Goal: Task Accomplishment & Management: Manage account settings

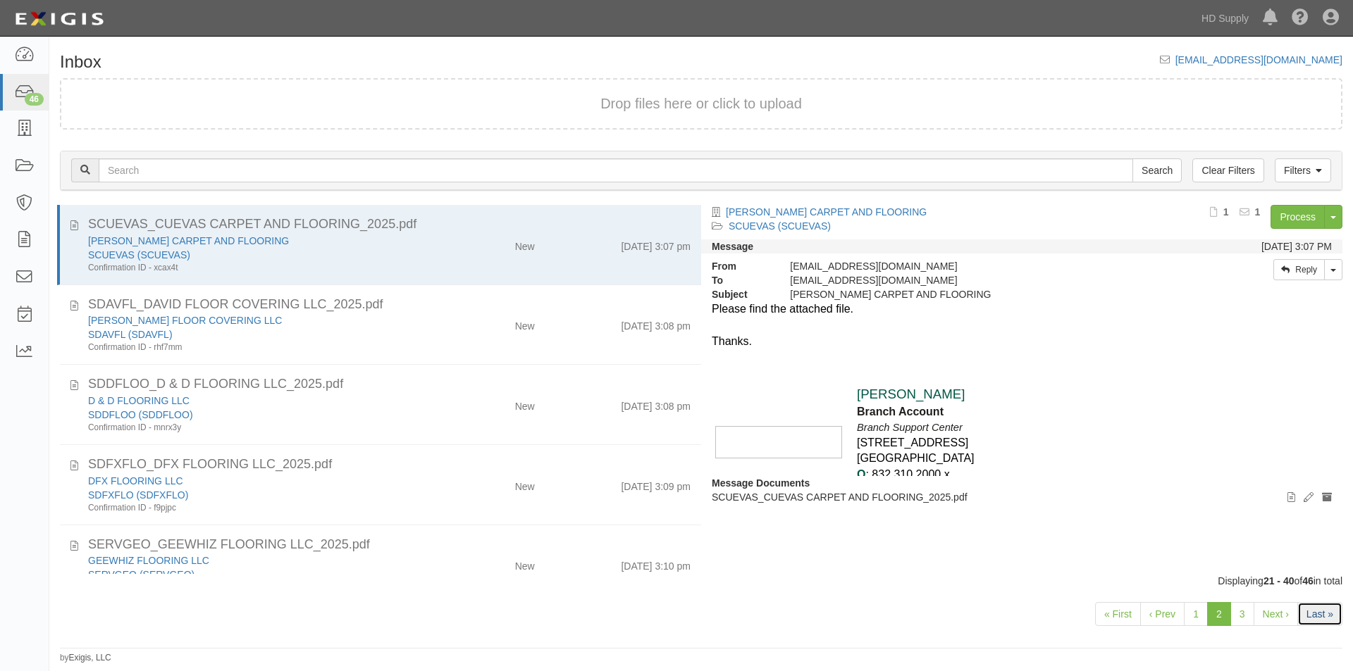
click at [1307, 620] on link "Last »" at bounding box center [1319, 614] width 45 height 24
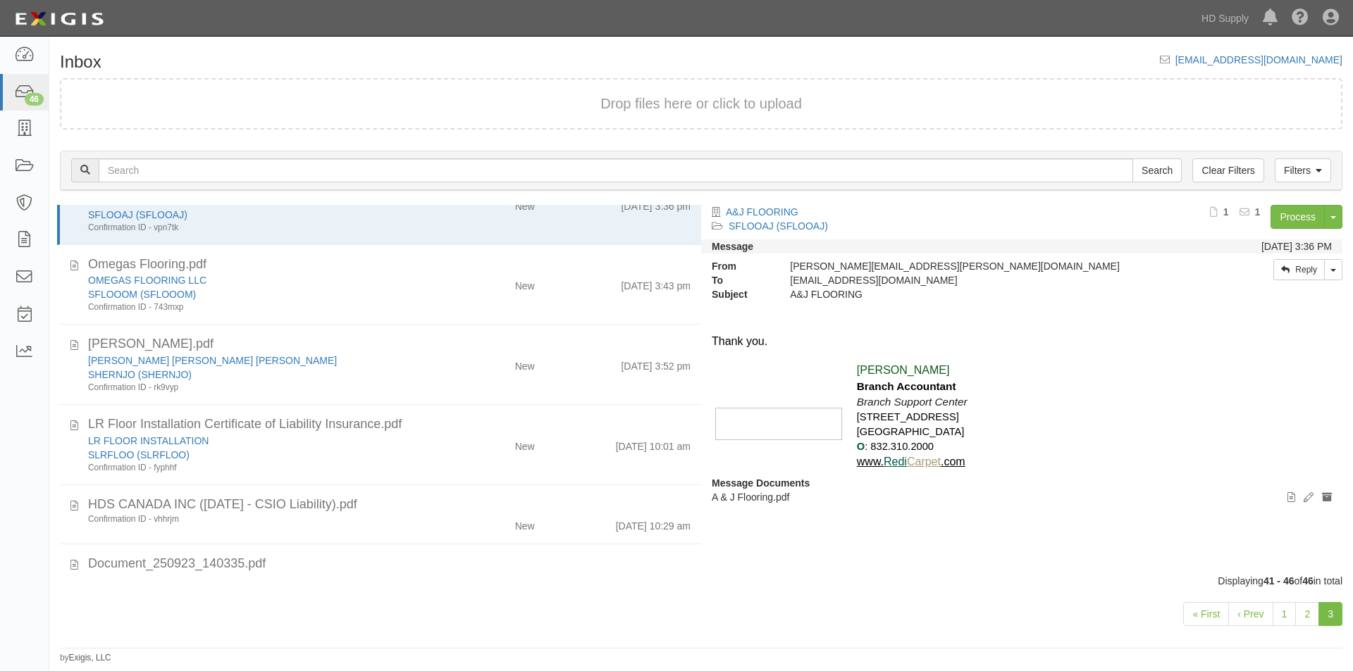
scroll to position [77, 0]
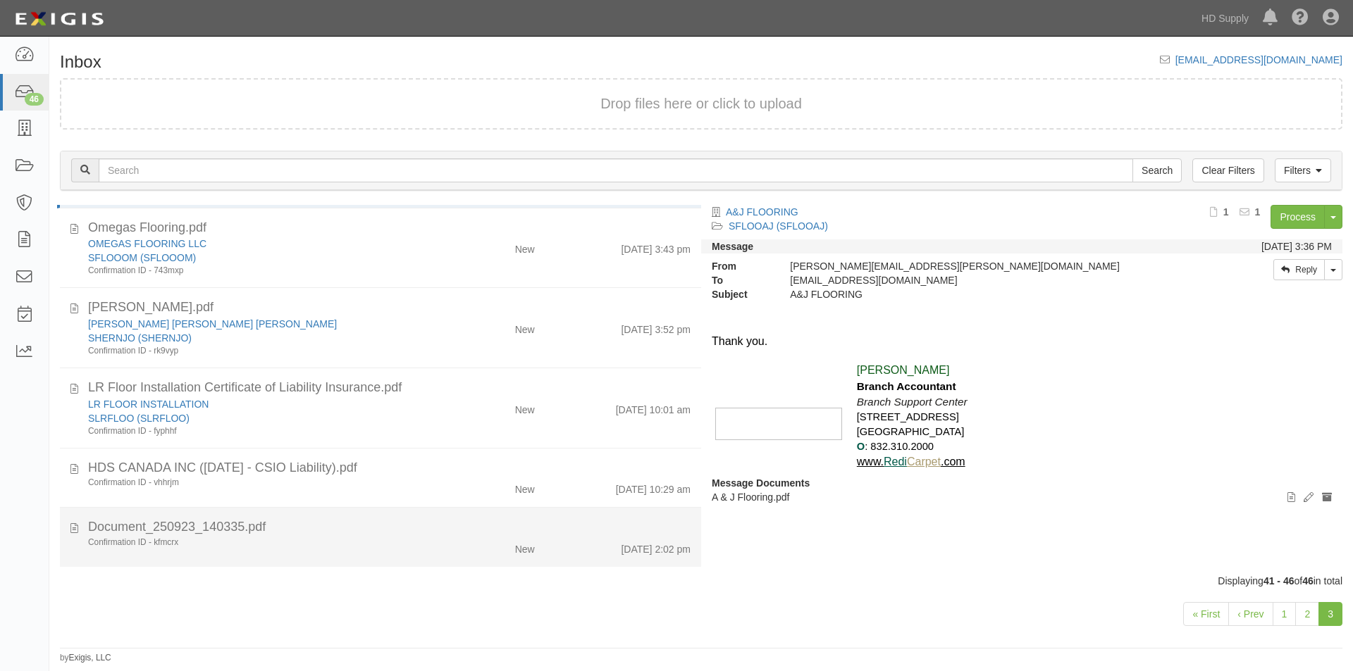
click at [459, 547] on div "New" at bounding box center [493, 547] width 104 height 20
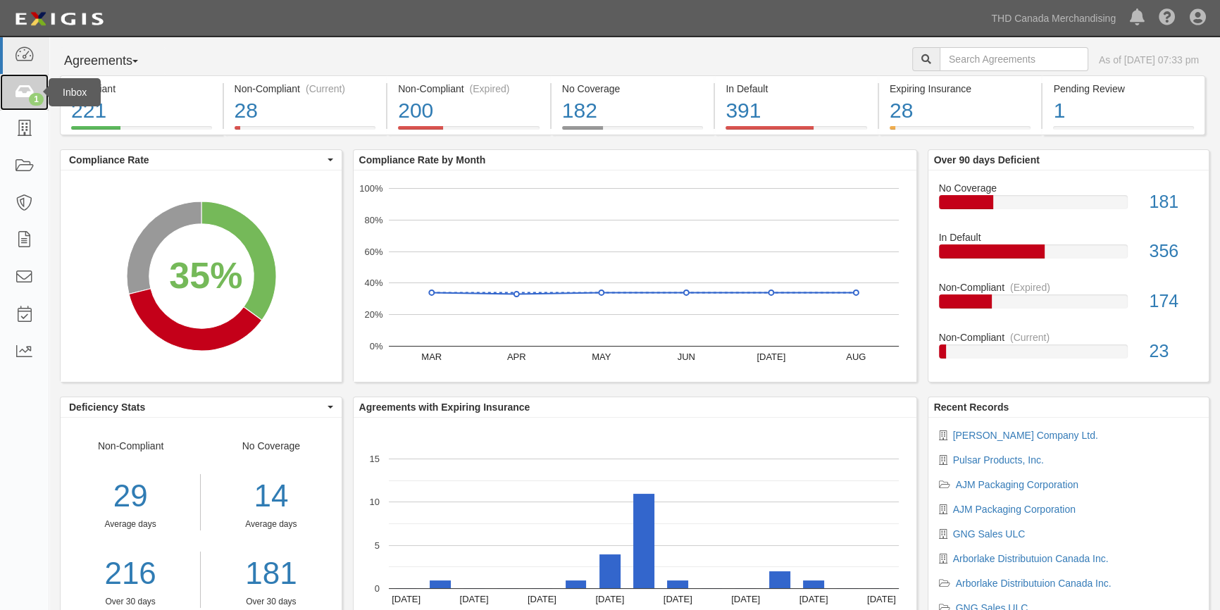
click at [27, 85] on icon at bounding box center [24, 93] width 20 height 16
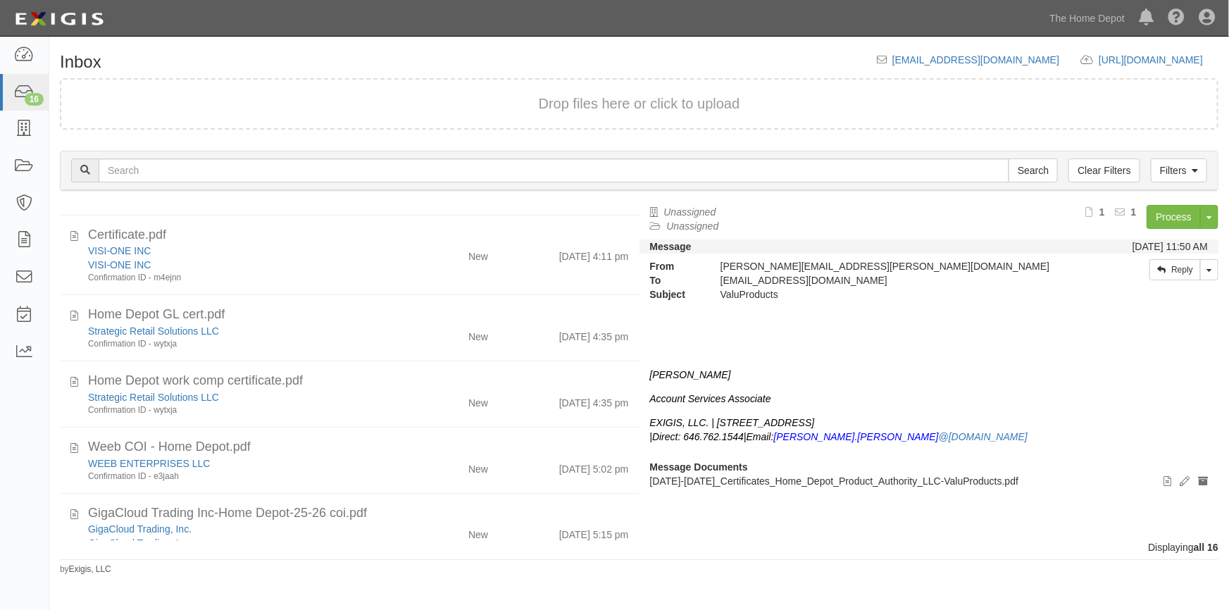
scroll to position [817, 0]
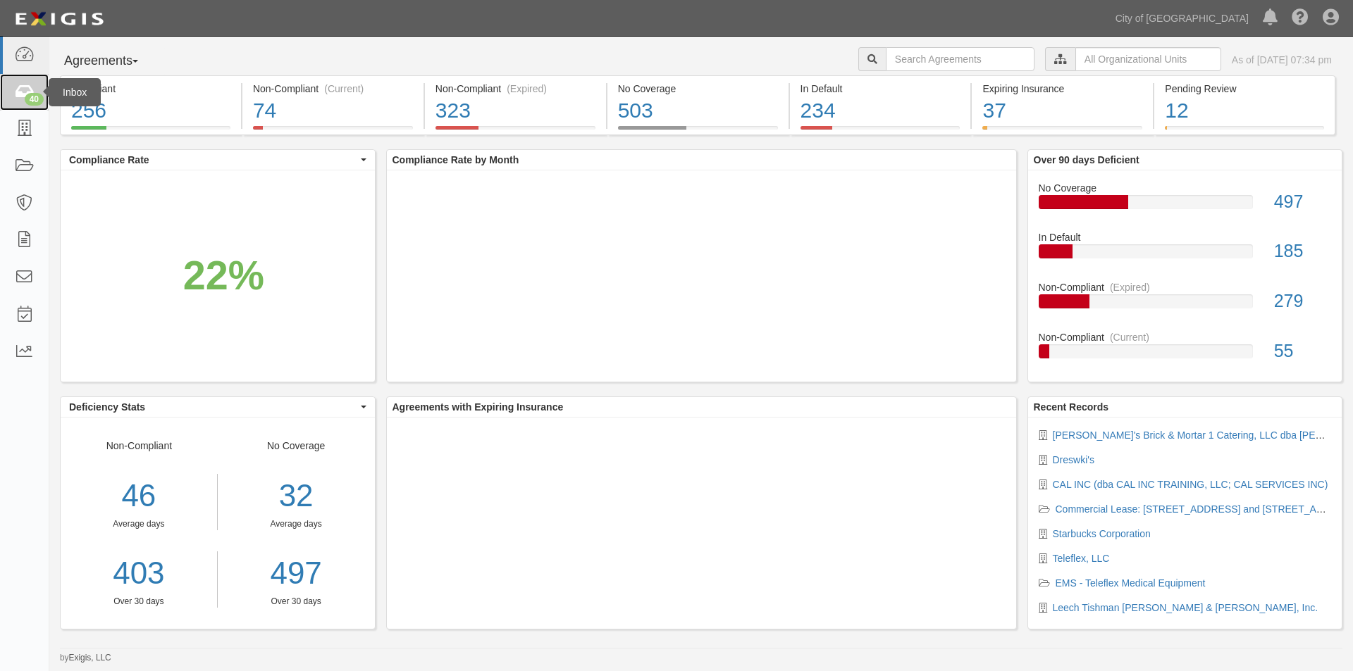
click at [25, 92] on icon at bounding box center [24, 93] width 20 height 16
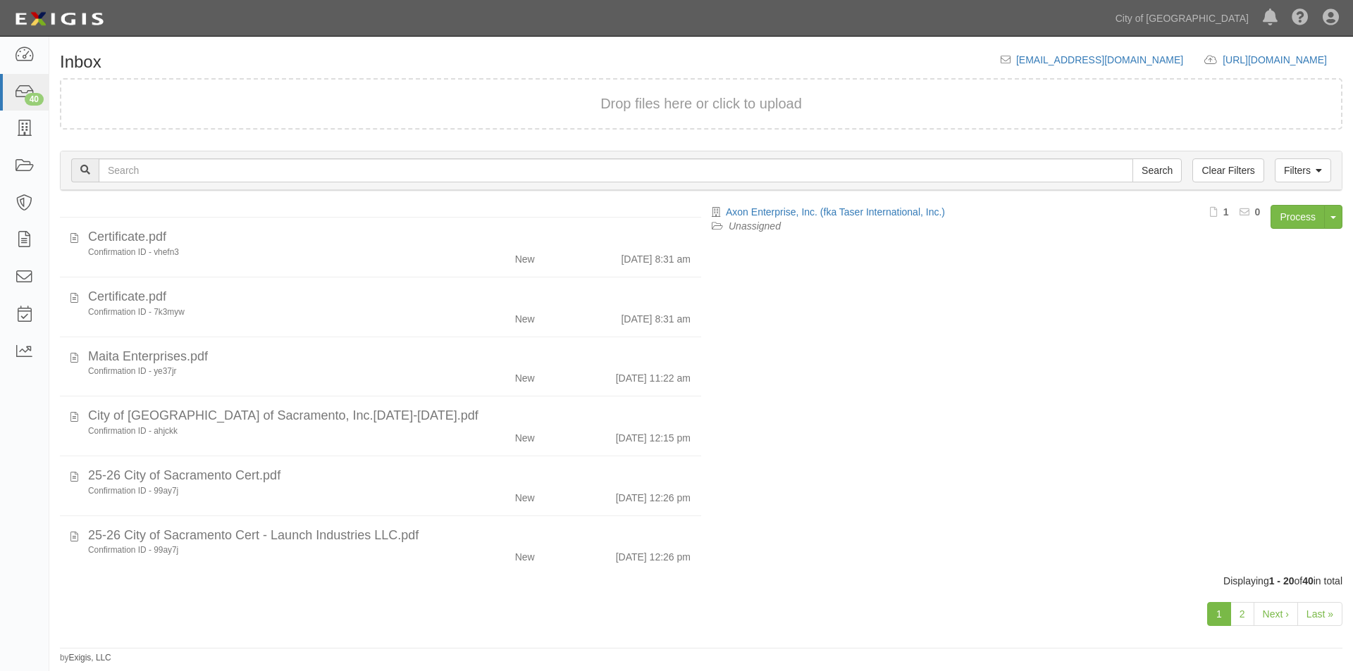
scroll to position [851, 0]
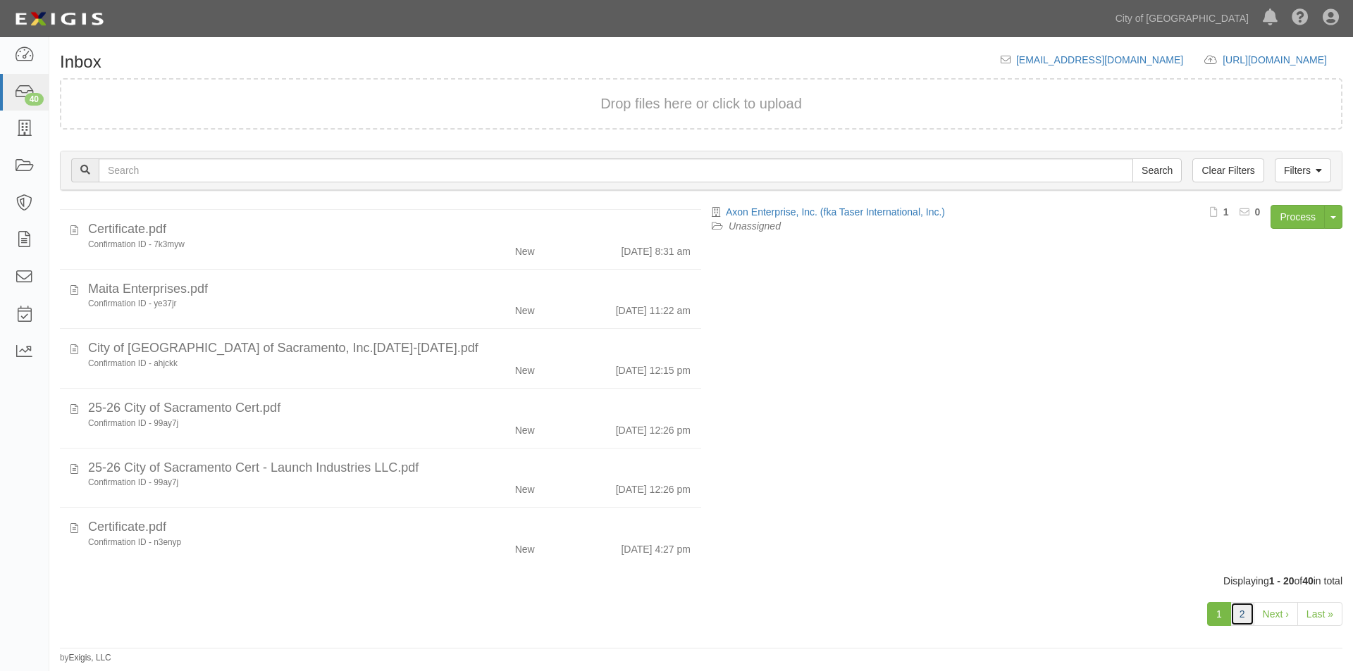
click at [1236, 612] on link "2" at bounding box center [1242, 614] width 24 height 24
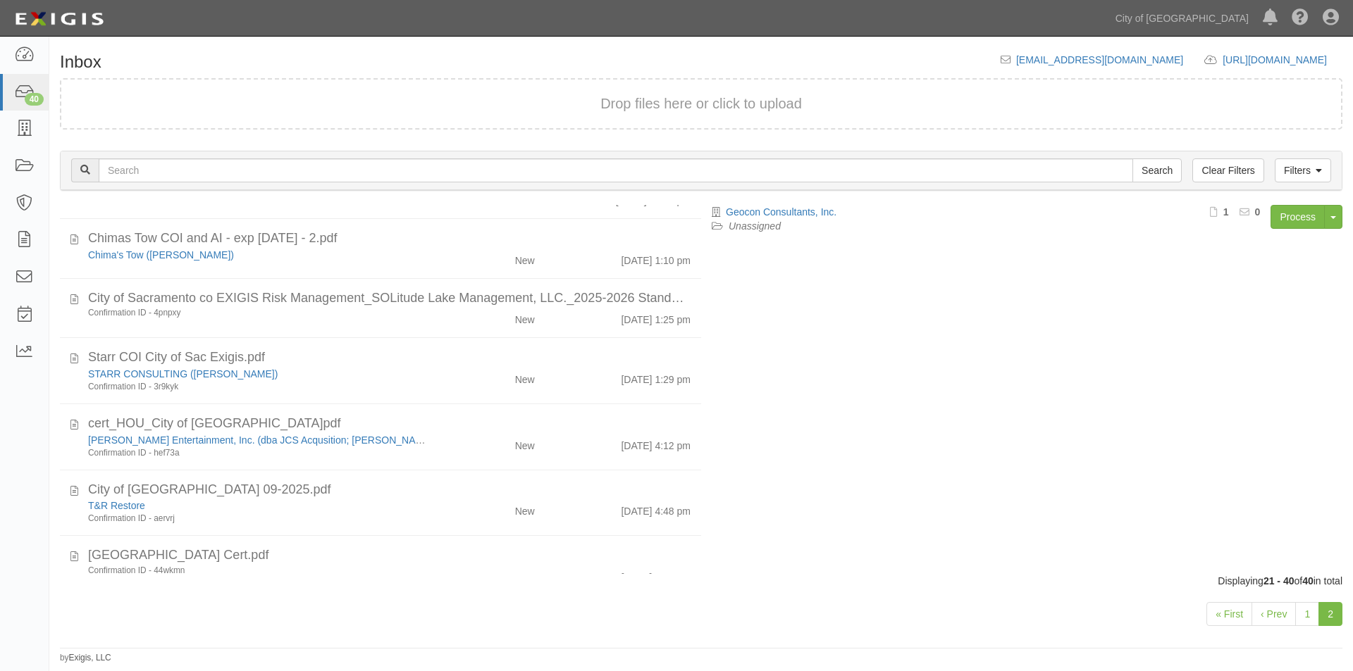
scroll to position [878, 0]
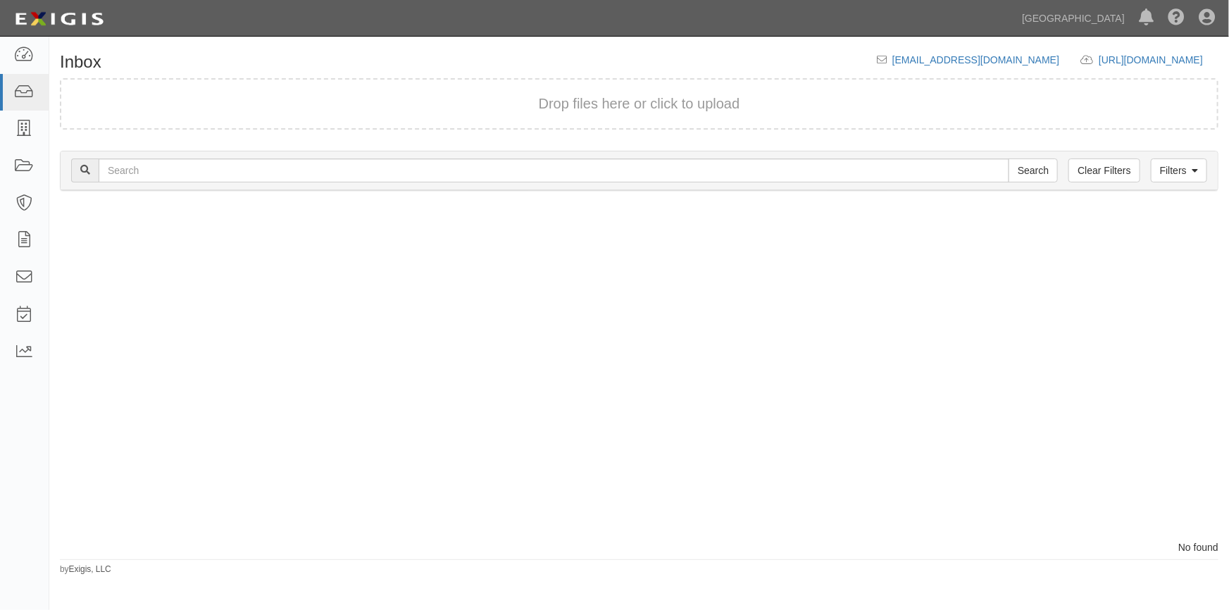
click at [60, 523] on div at bounding box center [344, 372] width 590 height 335
